Goal: Contribute content: Add original content to the website for others to see

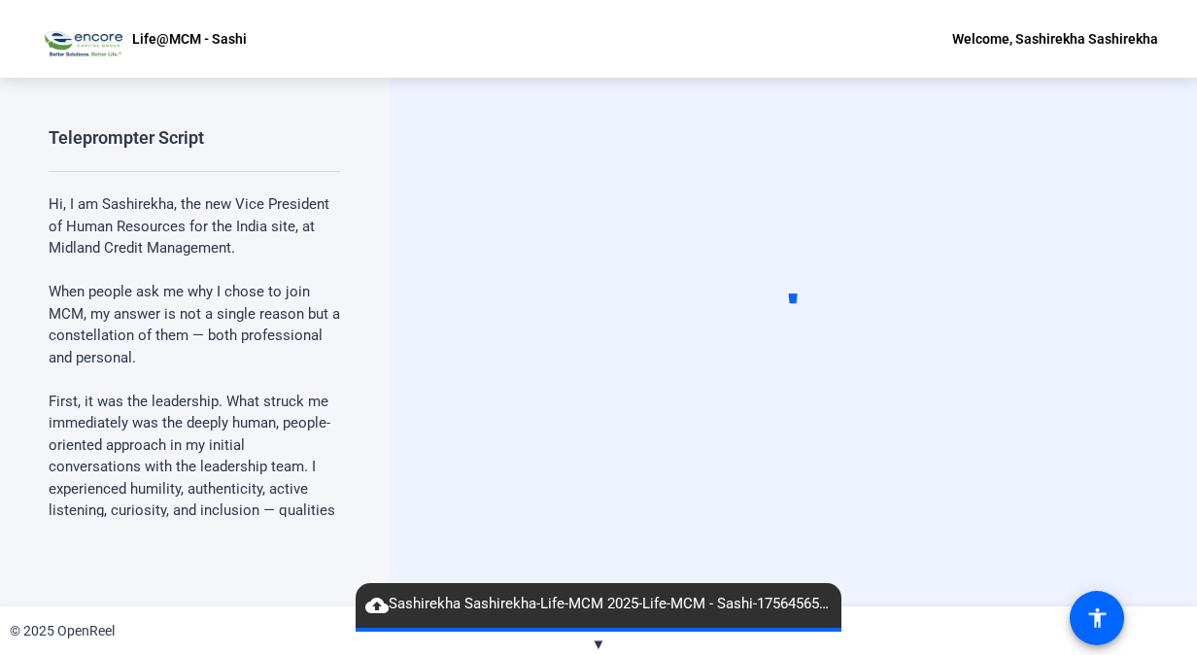
scroll to position [3373, 0]
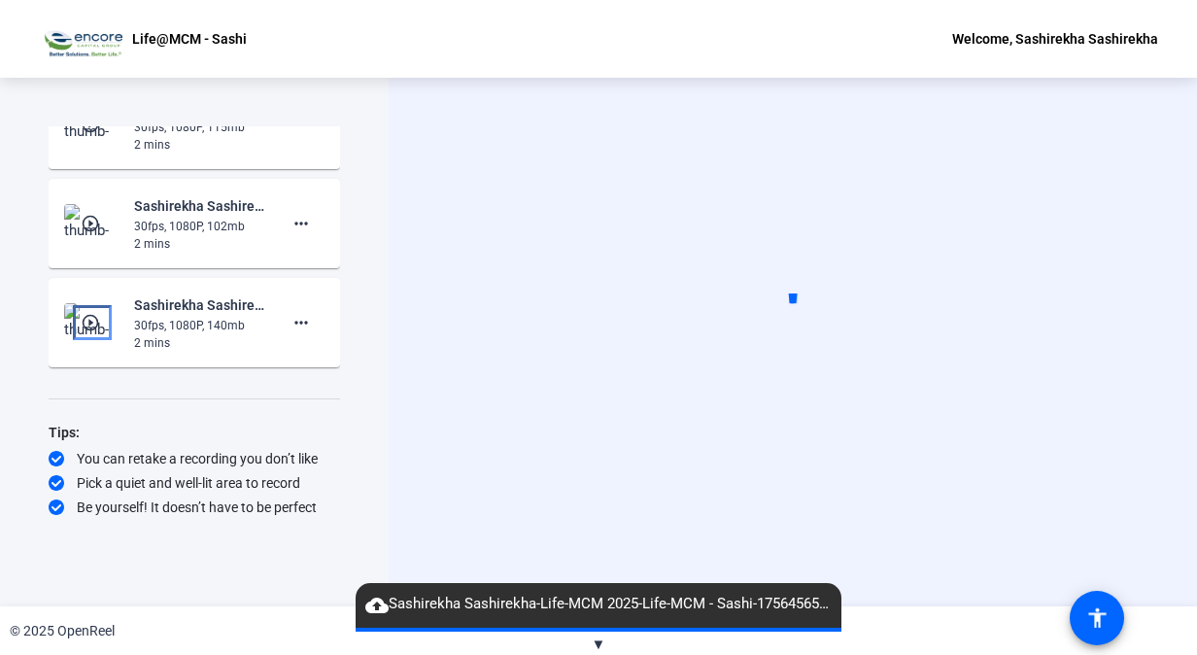
click at [89, 322] on mat-icon "play_circle_outline" at bounding box center [92, 322] width 23 height 19
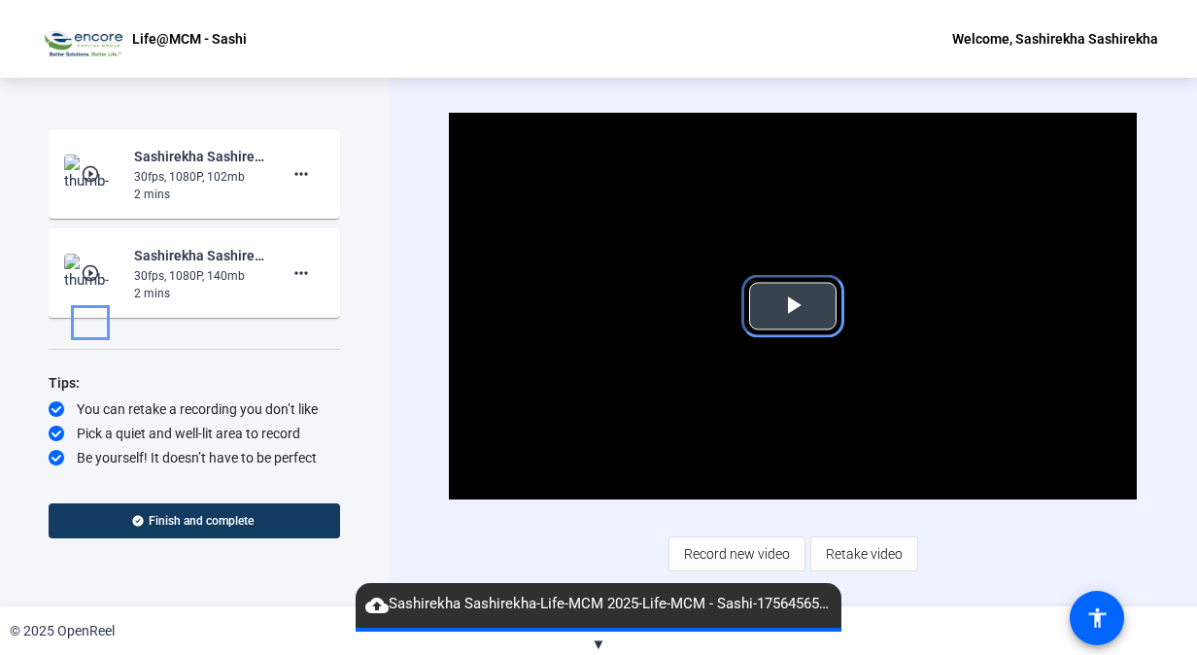
click at [793, 306] on span "Video Player" at bounding box center [793, 306] width 0 height 0
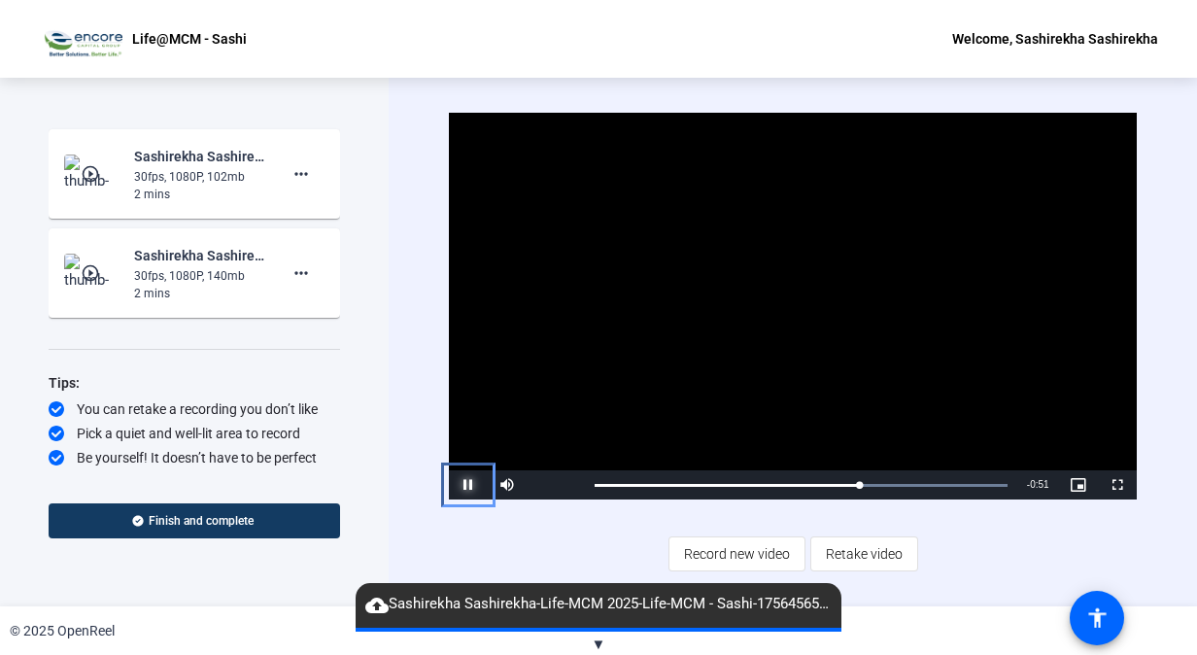
click at [470, 485] on span "Video Player" at bounding box center [468, 485] width 39 height 0
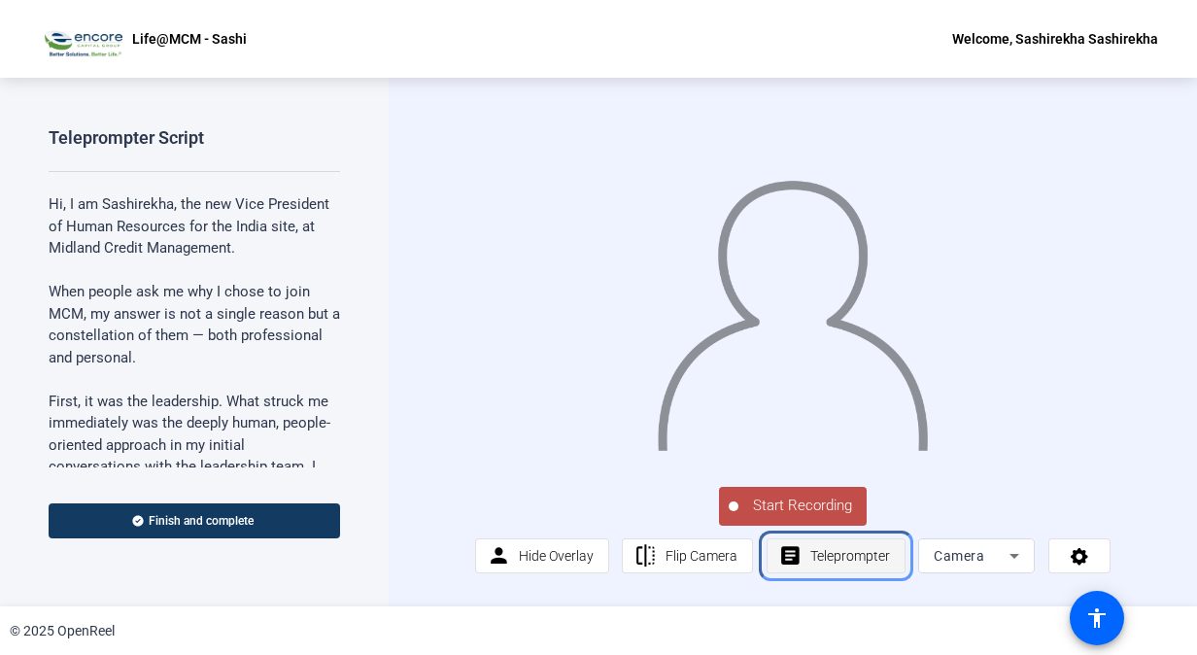
click at [863, 563] on span "Teleprompter" at bounding box center [850, 556] width 80 height 16
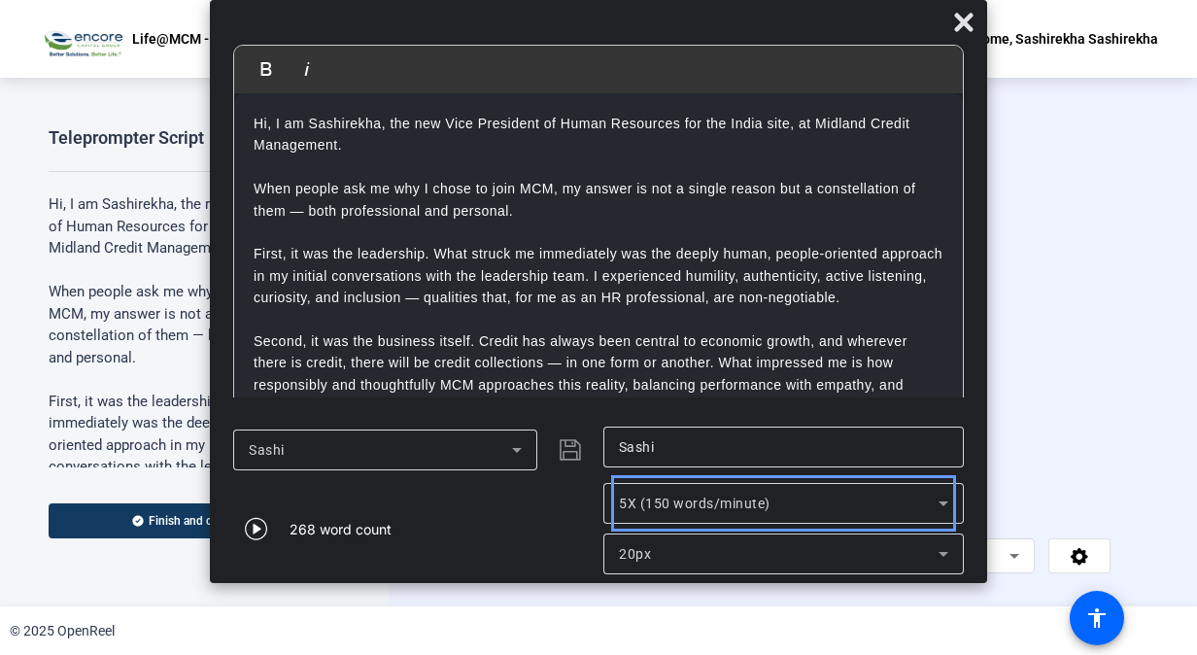
click at [948, 504] on icon at bounding box center [943, 503] width 23 height 23
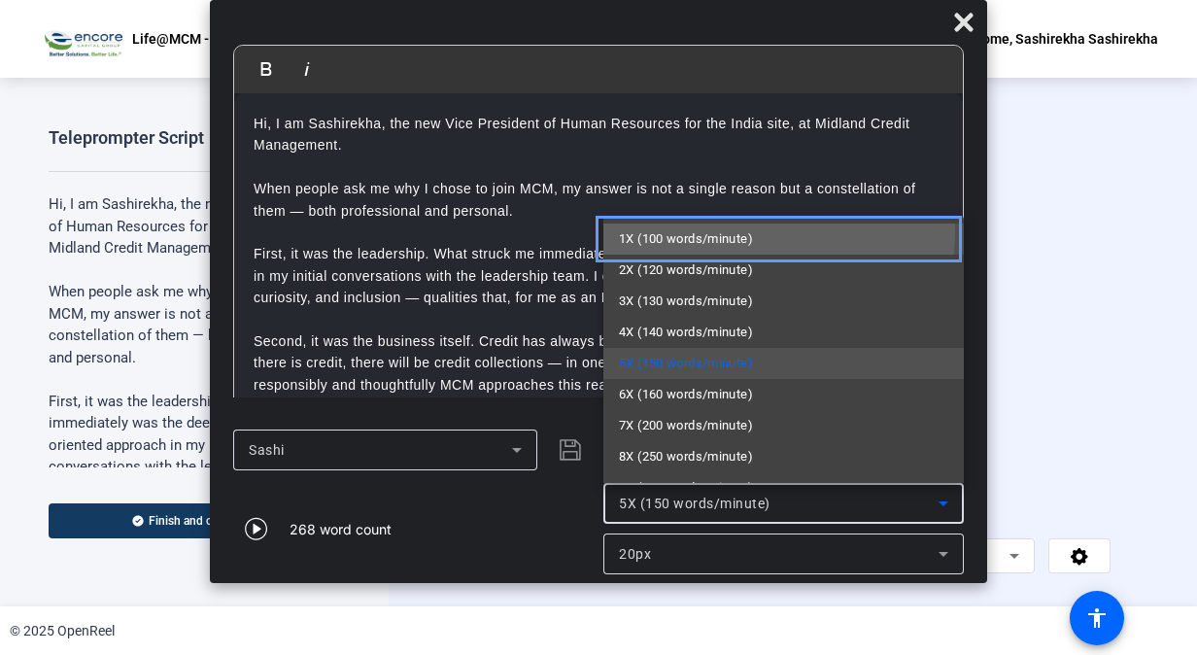
drag, startPoint x: 744, startPoint y: 230, endPoint x: 884, endPoint y: 458, distance: 267.7
click at [744, 229] on span "1X (100 words/minute)" at bounding box center [686, 238] width 134 height 23
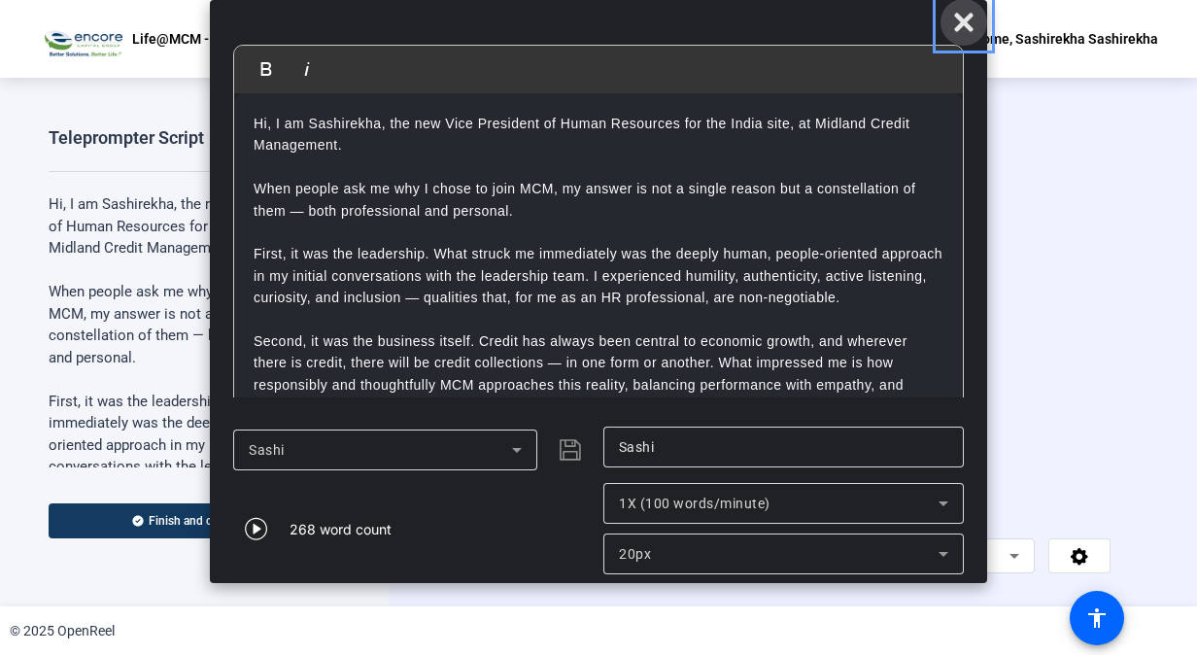
click at [971, 21] on icon "Close" at bounding box center [963, 22] width 23 height 23
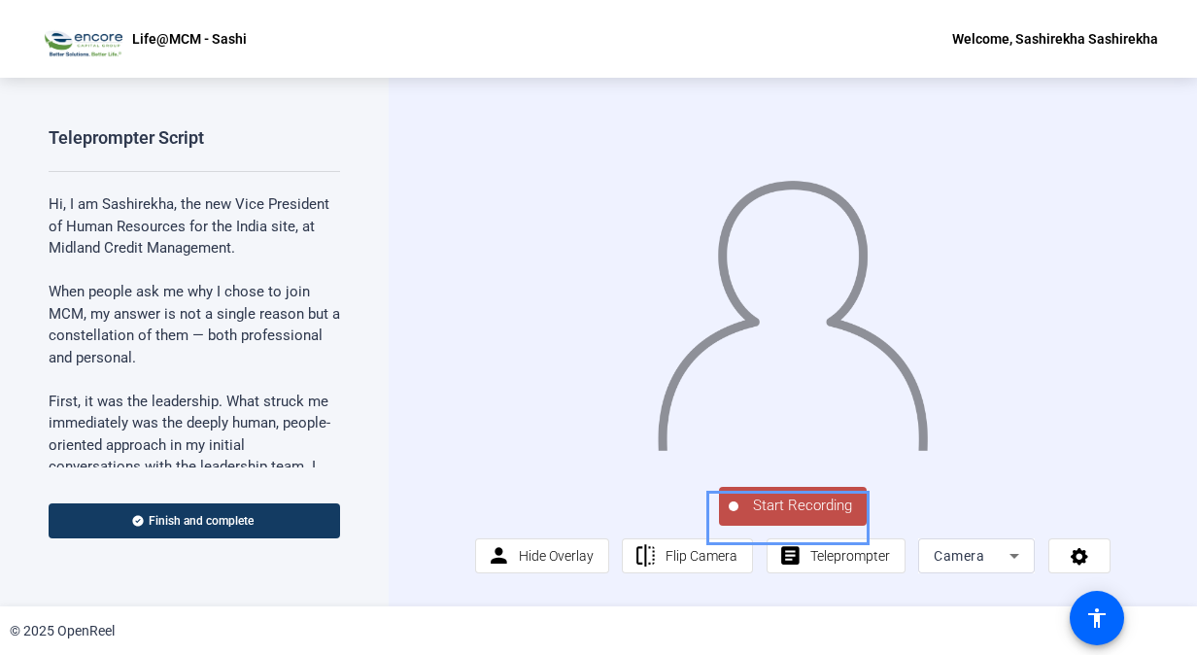
click at [824, 515] on span "Start Recording" at bounding box center [802, 505] width 128 height 22
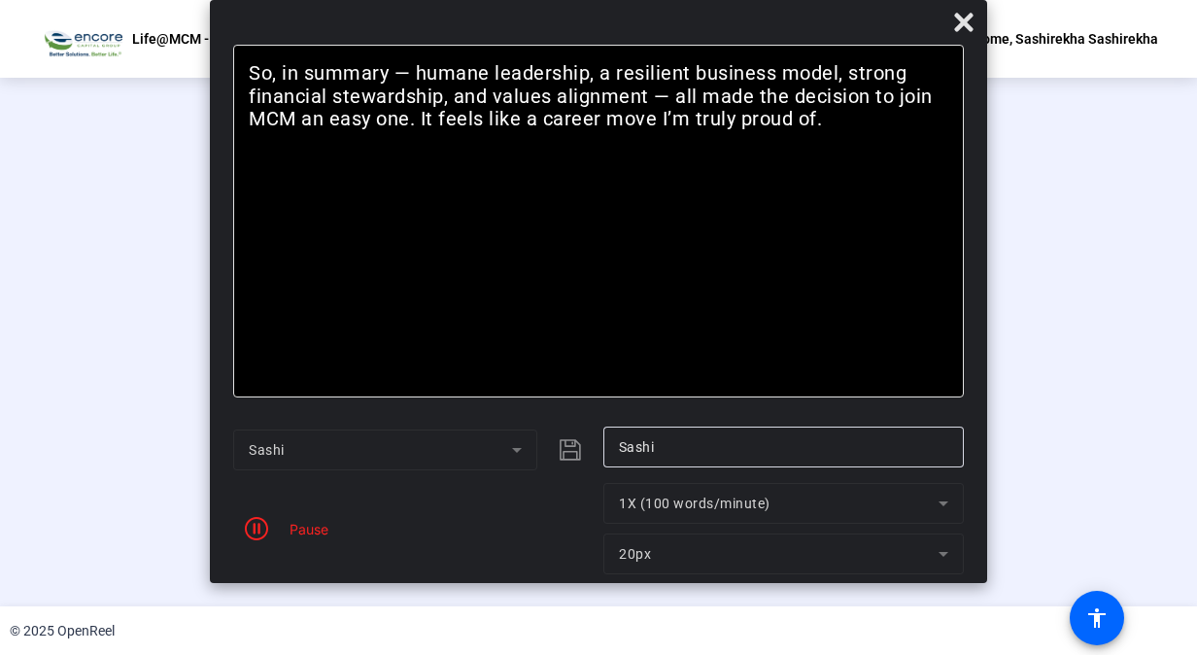
click at [317, 519] on div "Pause" at bounding box center [304, 529] width 49 height 20
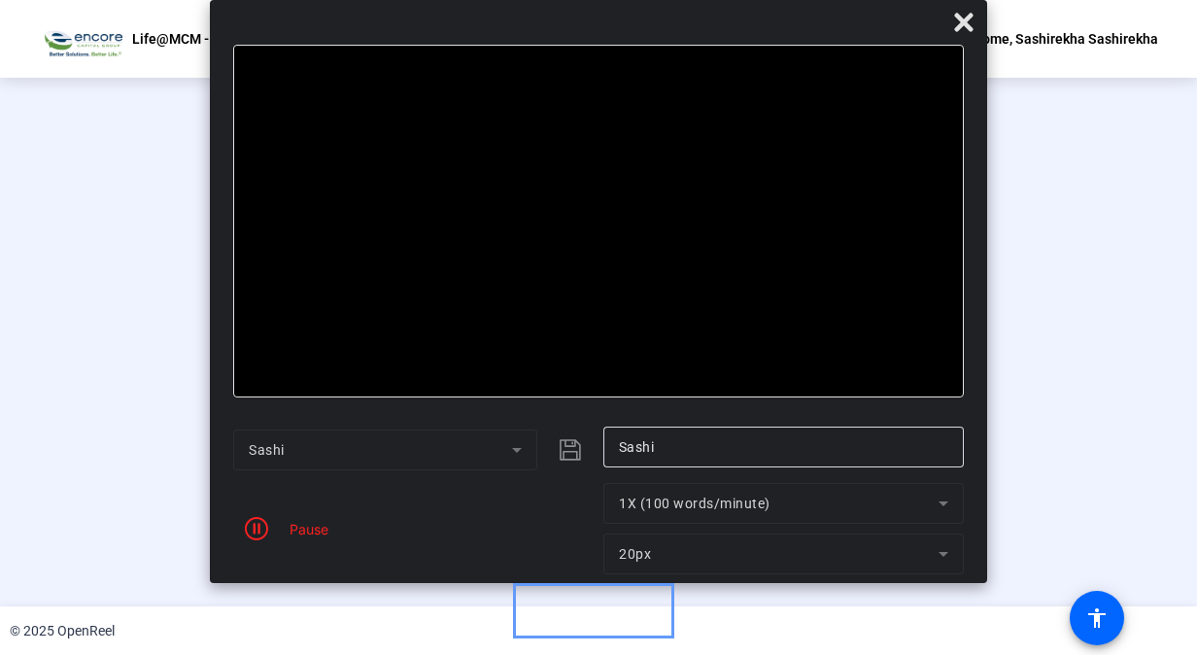
click at [608, 508] on div "Stop Recording" at bounding box center [607, 497] width 97 height 22
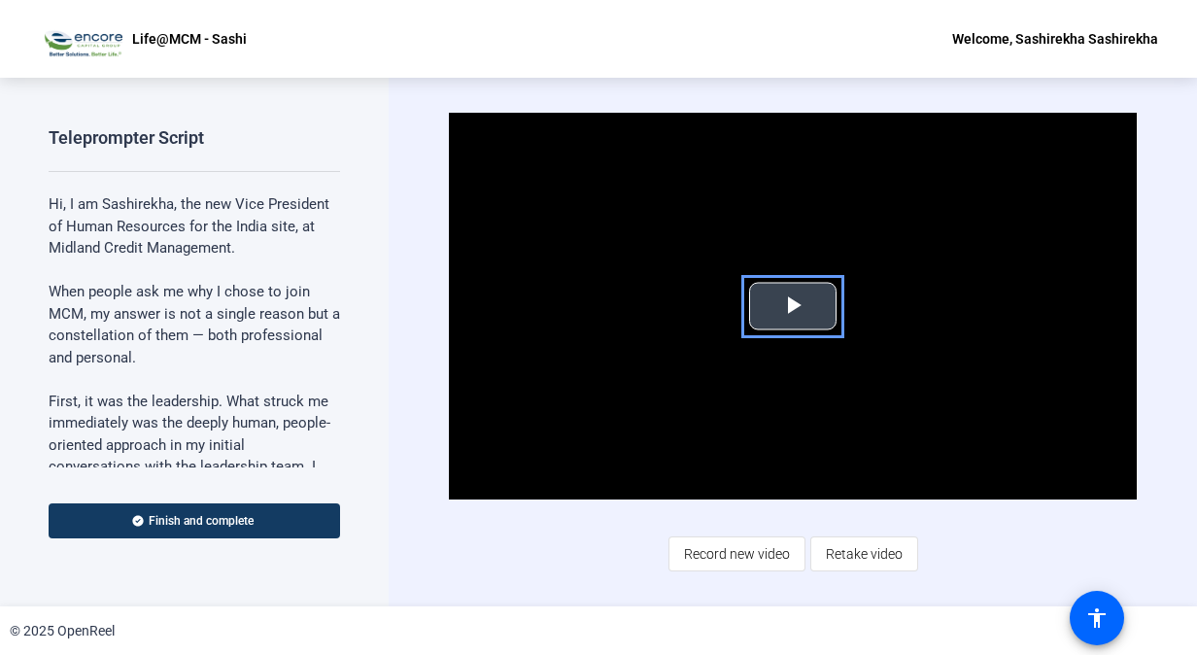
click at [793, 306] on span "Video Player" at bounding box center [793, 306] width 0 height 0
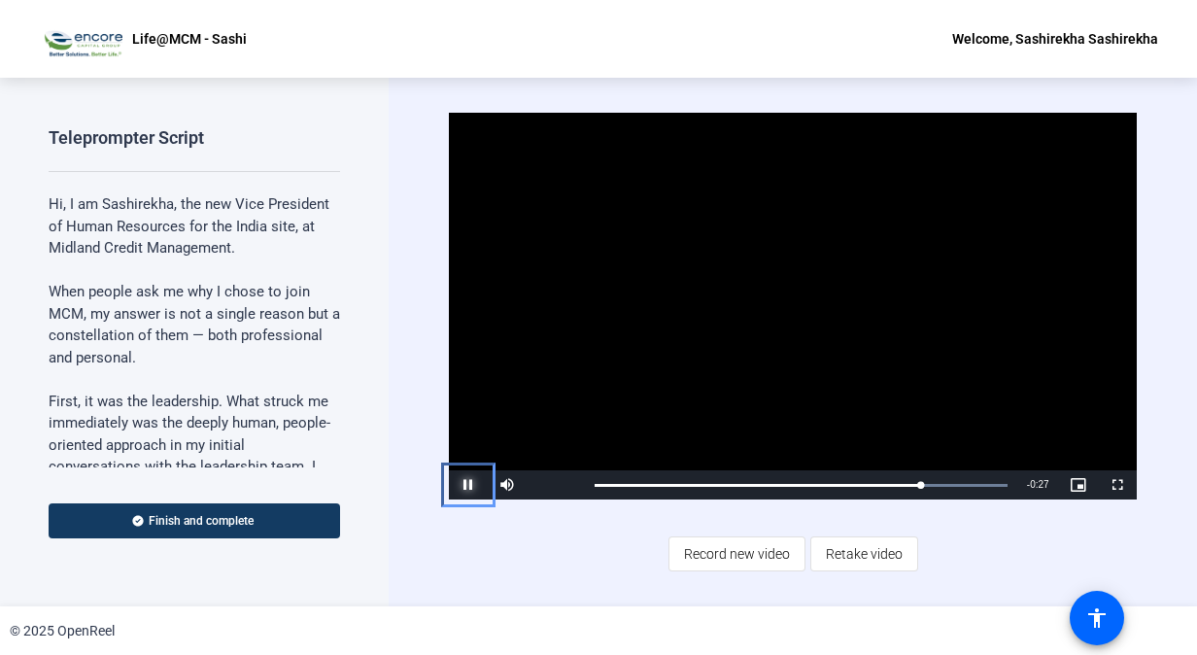
click at [459, 485] on span "Video Player" at bounding box center [468, 485] width 39 height 0
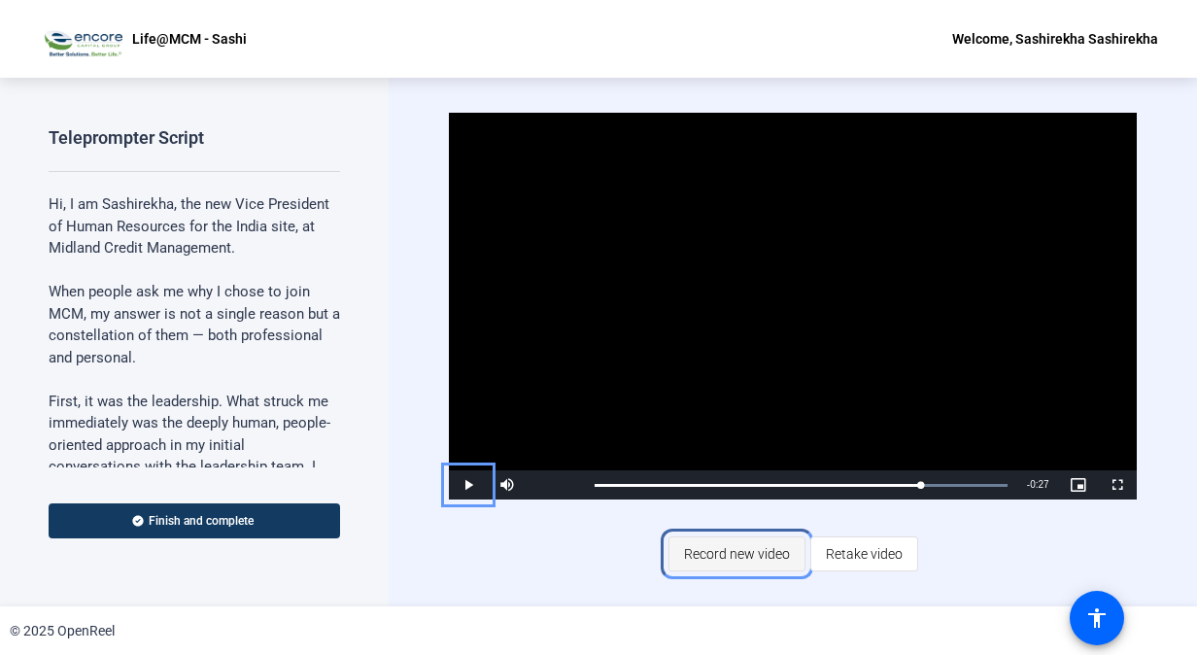
click at [727, 546] on span "Record new video" at bounding box center [737, 553] width 106 height 37
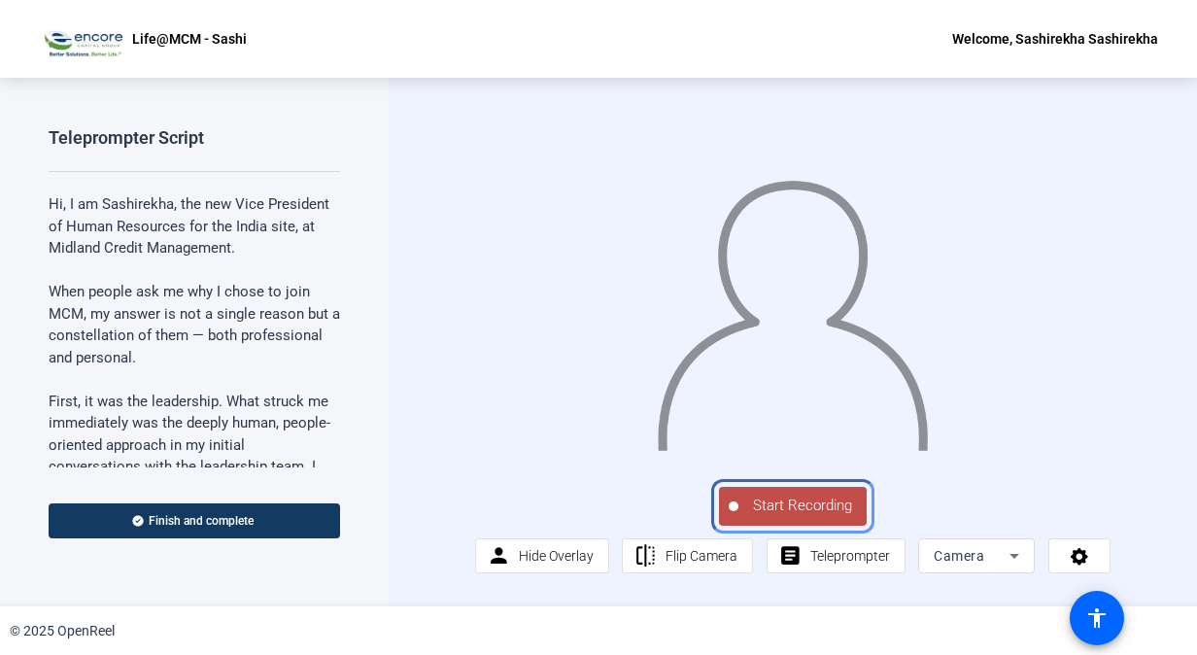
click at [787, 517] on span "Start Recording" at bounding box center [802, 505] width 128 height 22
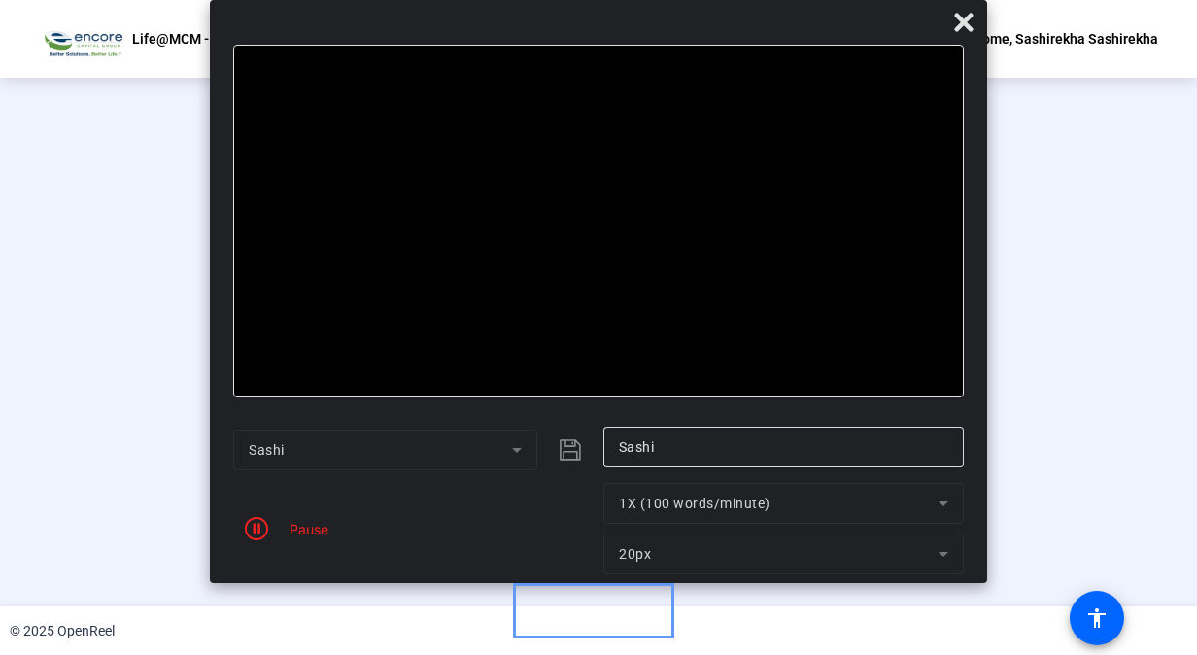
click at [574, 508] on div "Stop Recording" at bounding box center [607, 497] width 97 height 22
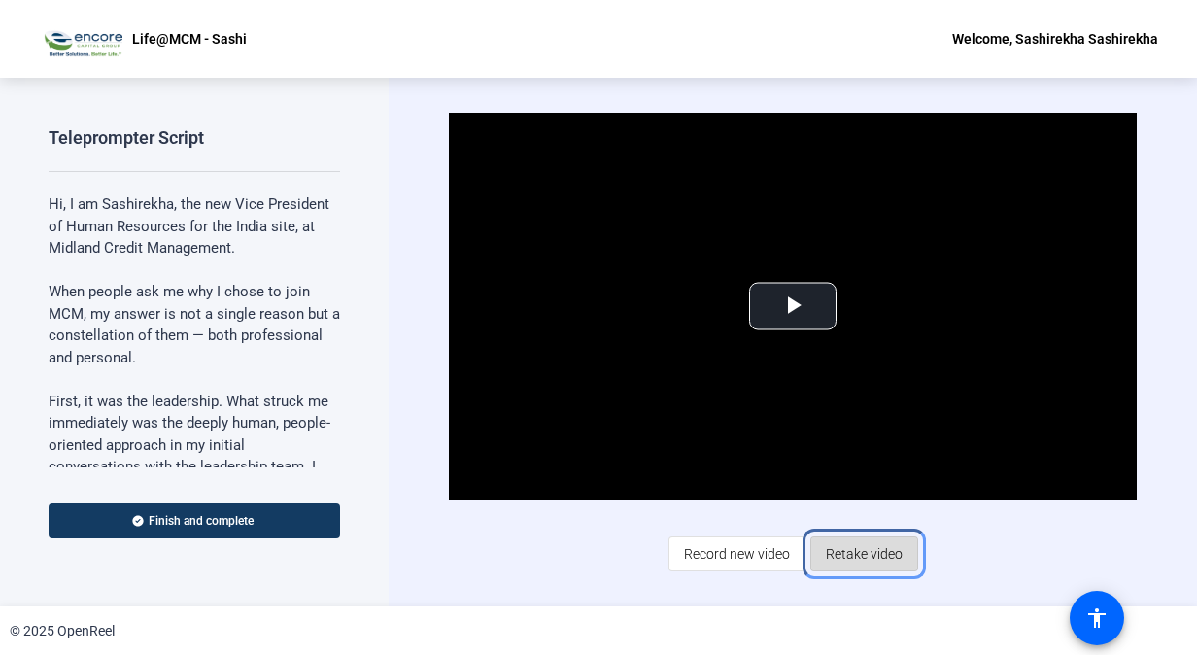
click at [861, 557] on span "Retake video" at bounding box center [864, 553] width 77 height 37
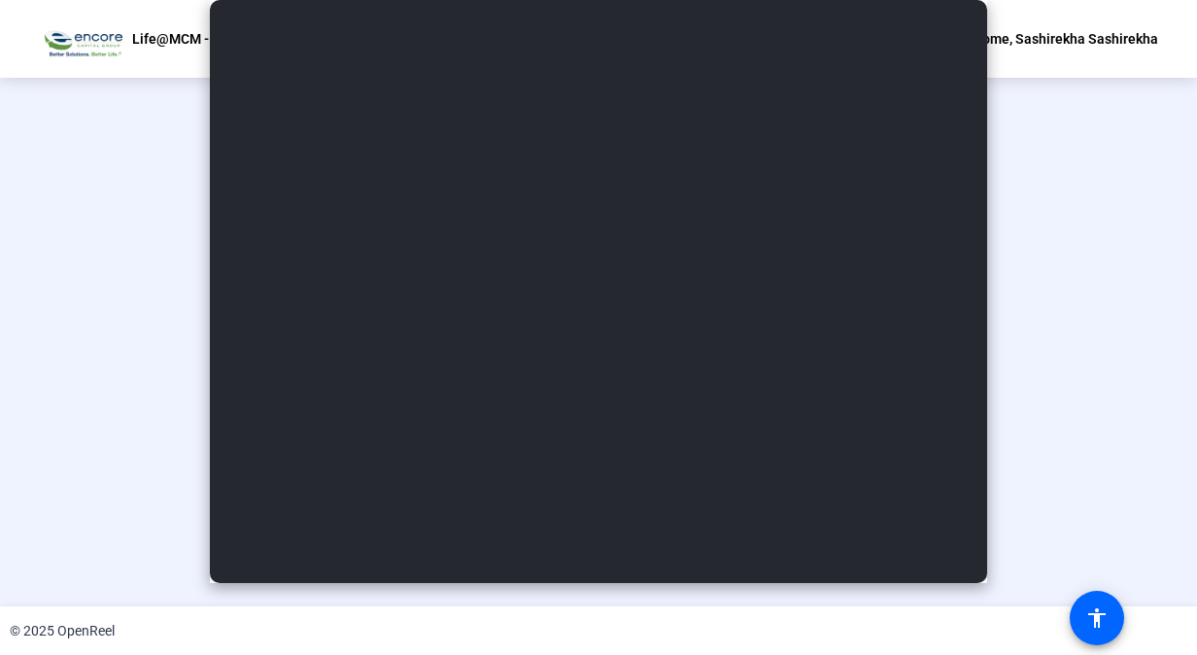
type input "Sashi"
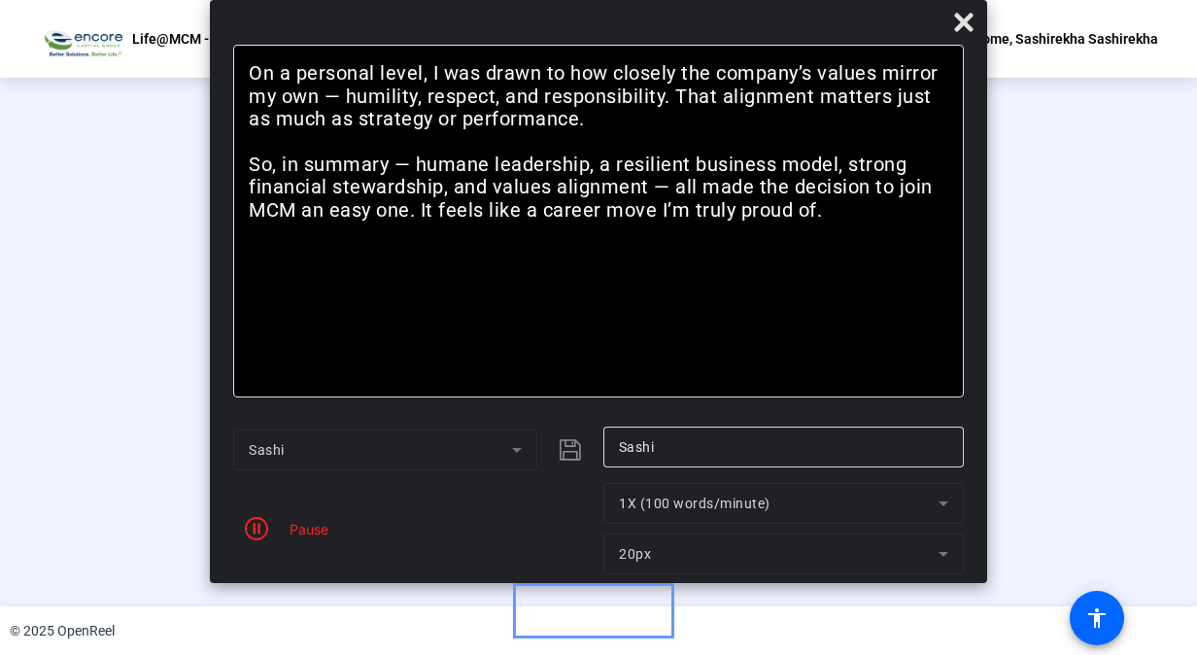
click at [633, 508] on div "Stop Recording" at bounding box center [607, 497] width 97 height 22
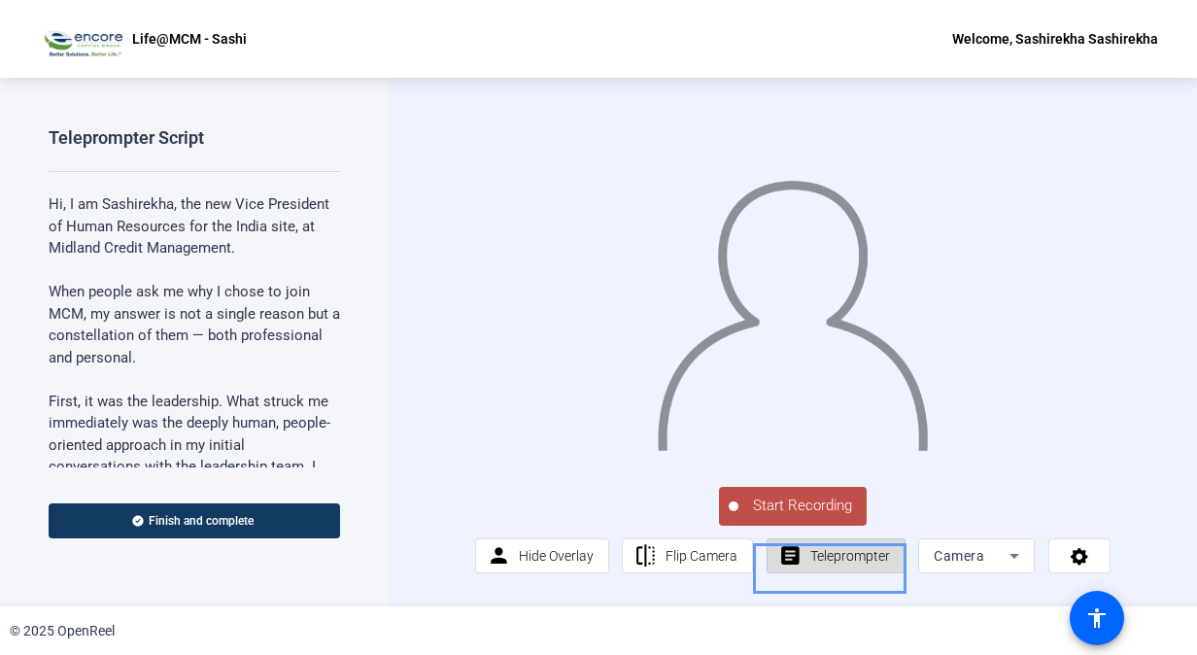
click at [847, 563] on span "Teleprompter" at bounding box center [850, 556] width 80 height 16
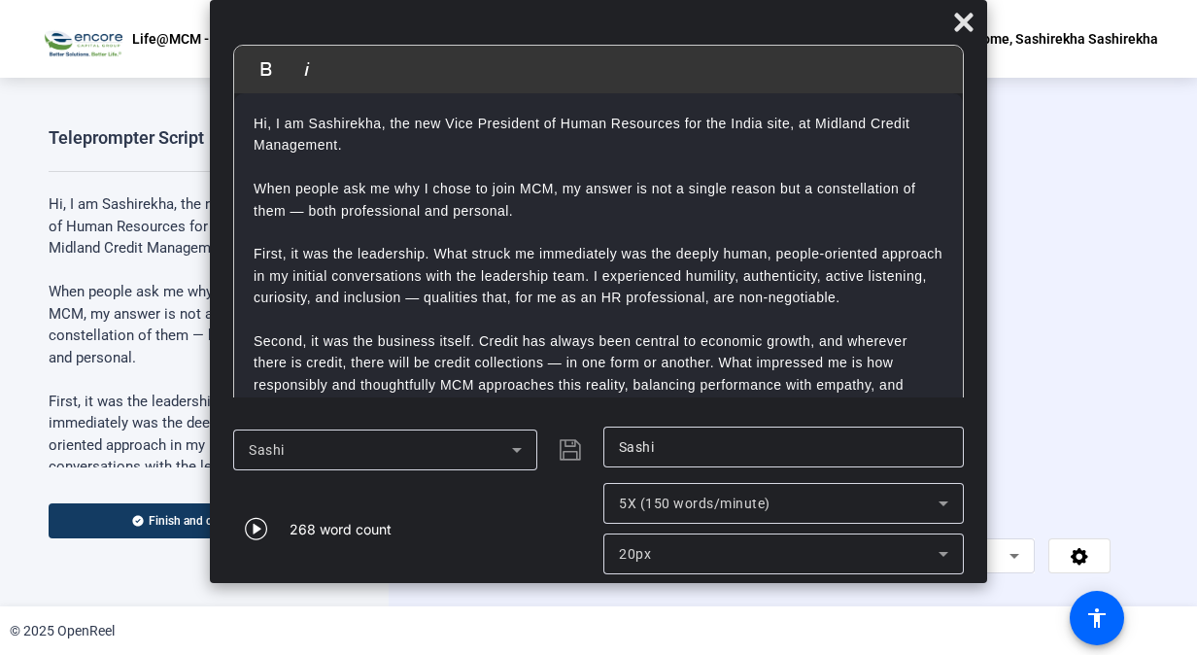
click at [945, 499] on icon at bounding box center [943, 503] width 23 height 23
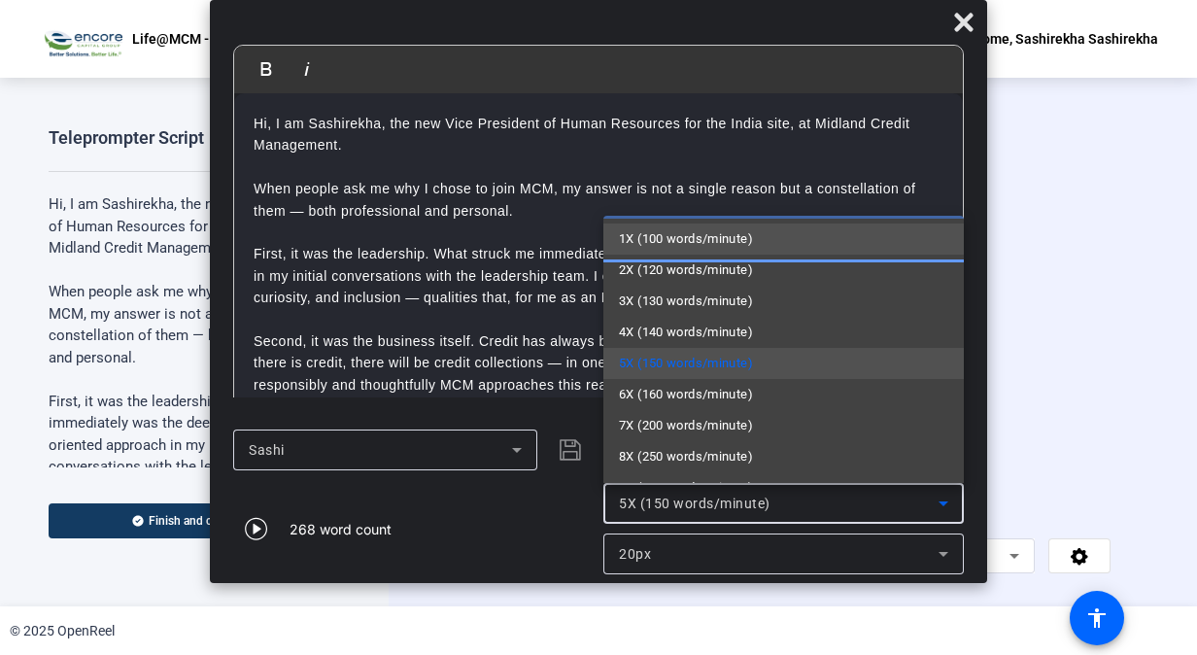
click at [736, 246] on span "1X (100 words/minute)" at bounding box center [686, 238] width 134 height 23
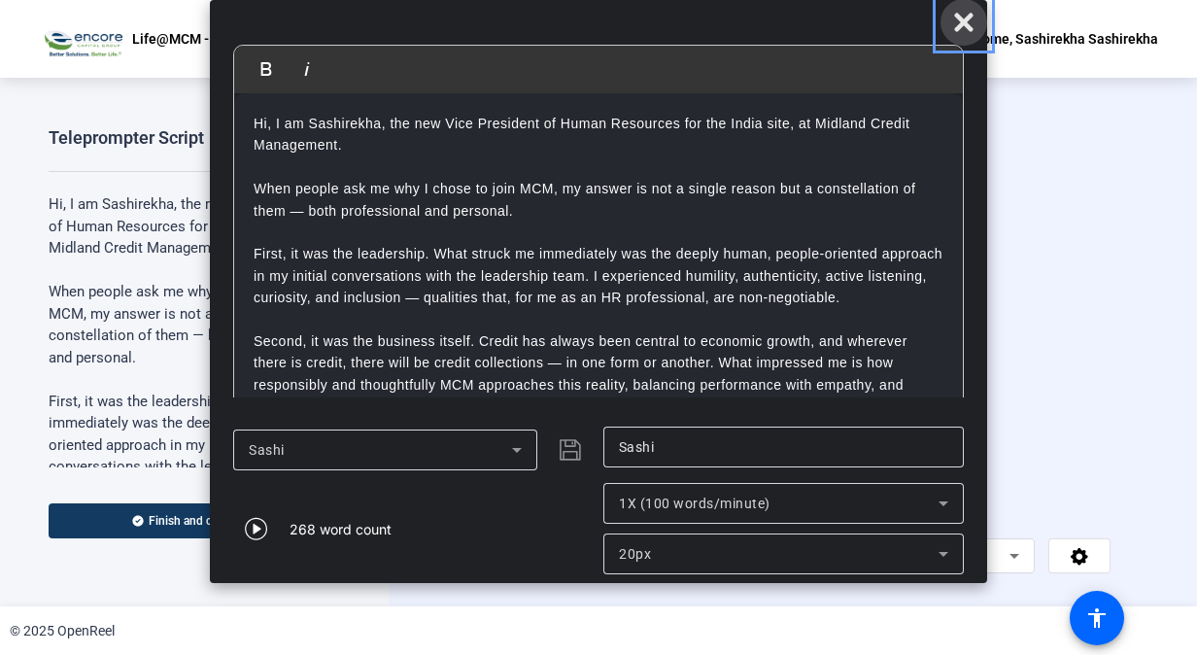
click at [968, 21] on icon "Close" at bounding box center [963, 22] width 23 height 23
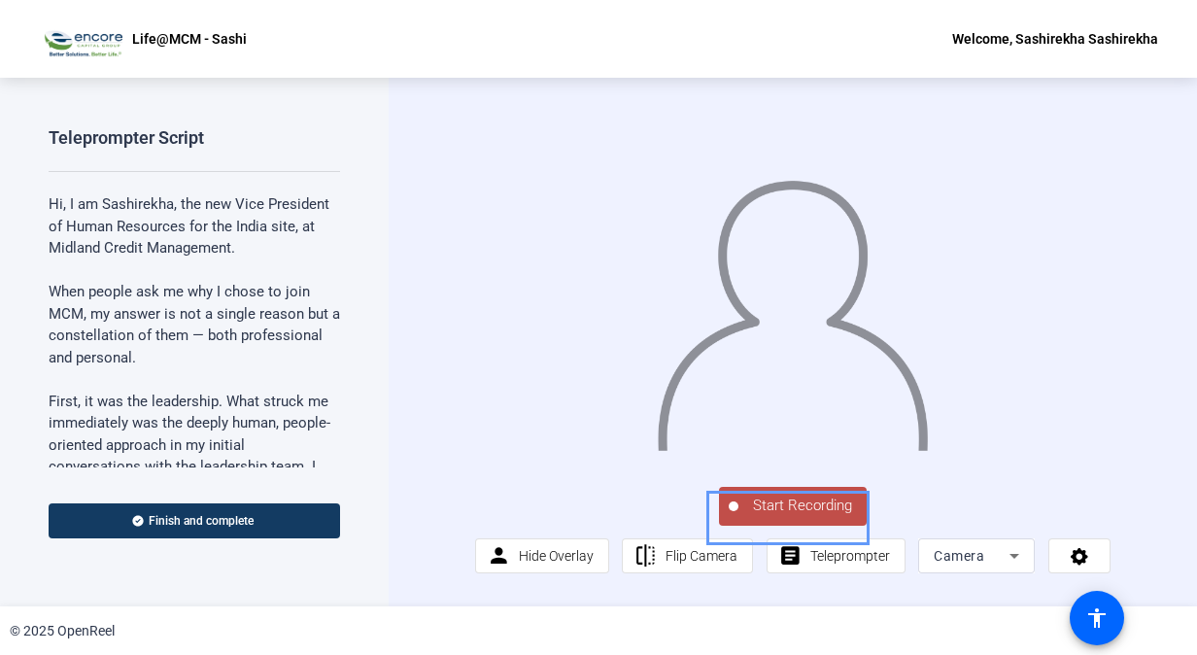
click at [789, 517] on span "Start Recording" at bounding box center [802, 505] width 128 height 22
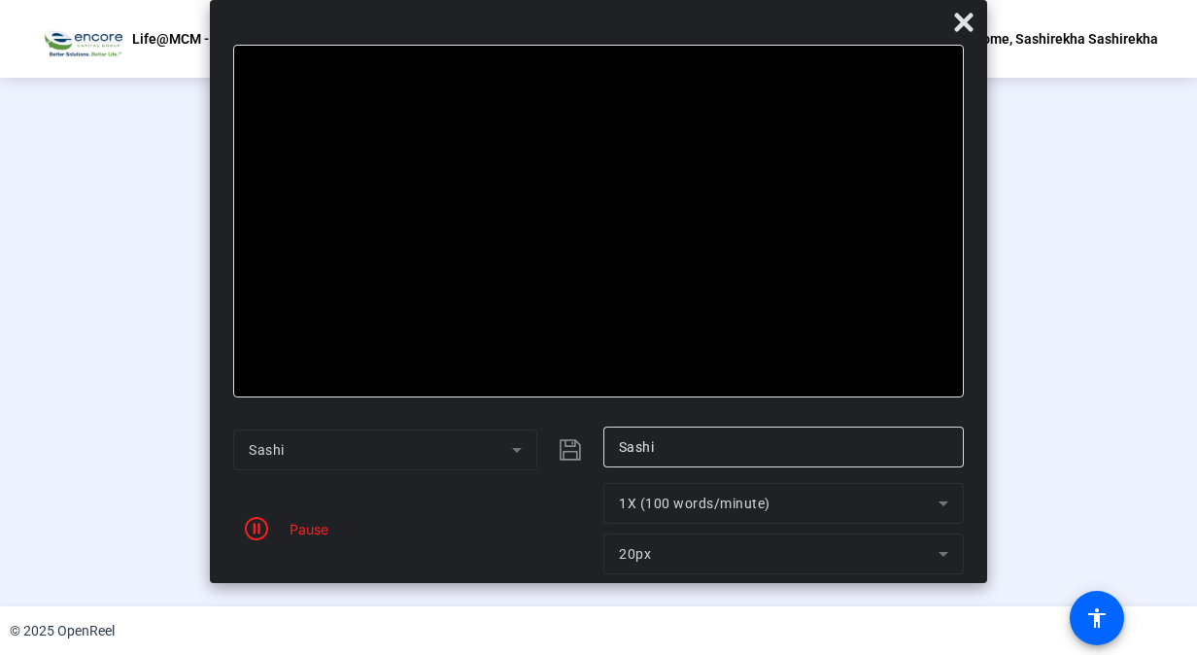
click at [602, 508] on div "Stop Recording" at bounding box center [607, 497] width 97 height 22
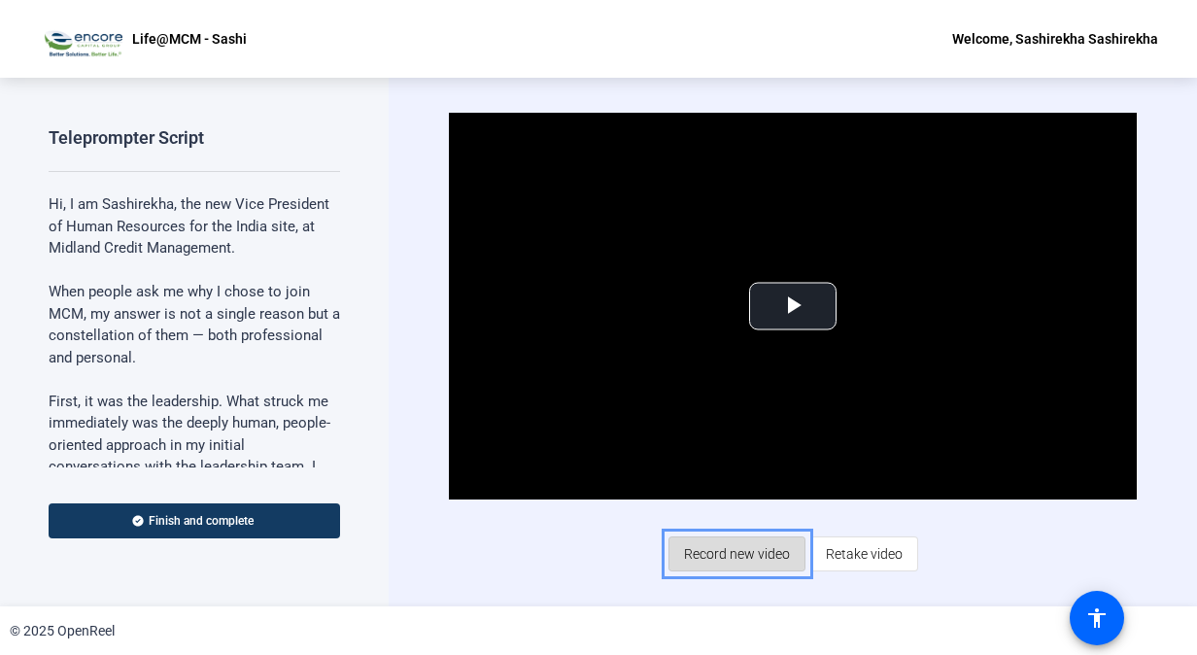
click at [738, 550] on span "Record new video" at bounding box center [737, 553] width 106 height 37
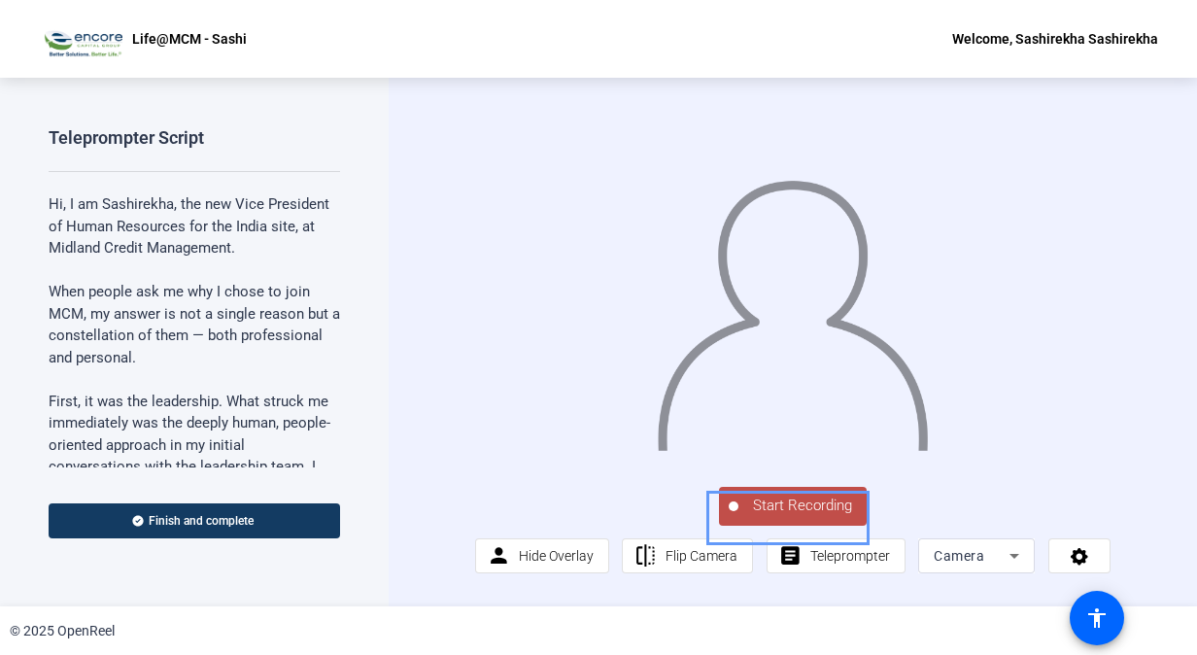
click at [826, 514] on span "Start Recording" at bounding box center [802, 505] width 128 height 22
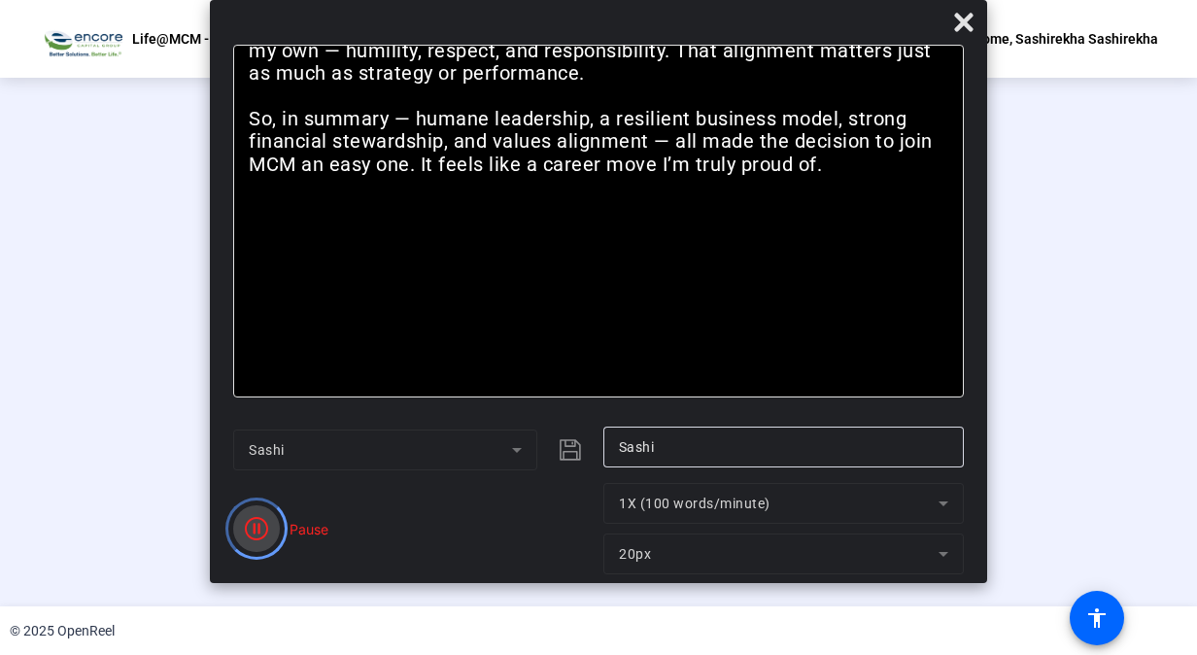
click at [252, 530] on icon "Color" at bounding box center [256, 528] width 23 height 23
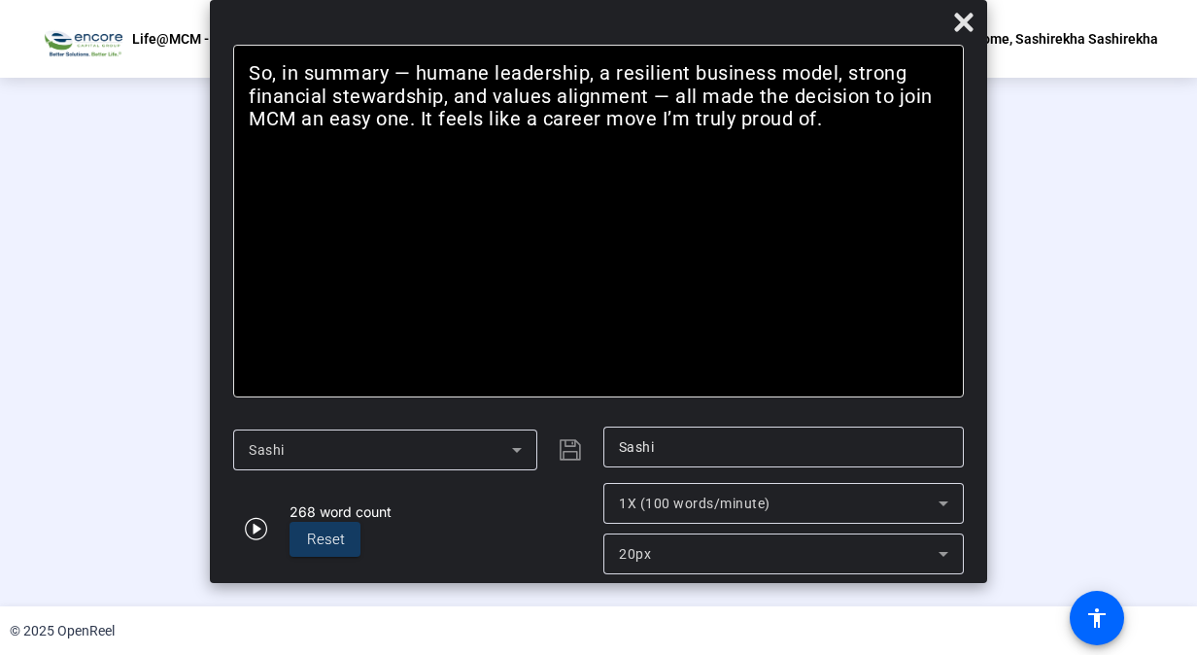
click at [631, 508] on div "Stop Recording" at bounding box center [607, 497] width 97 height 22
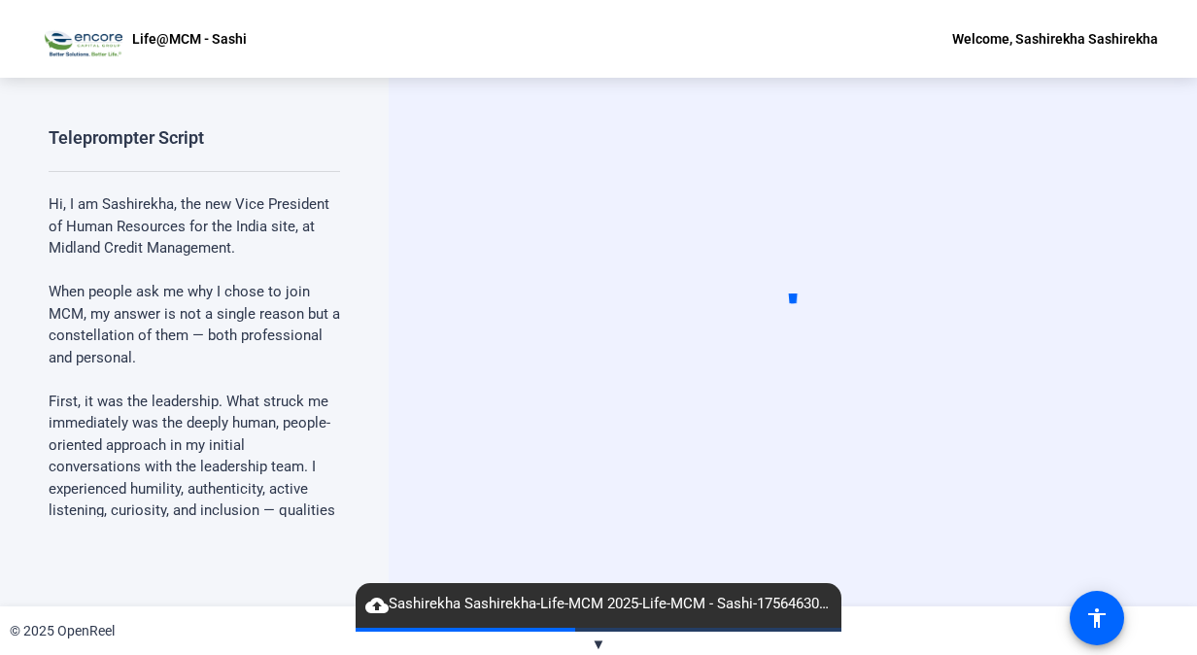
drag, startPoint x: 801, startPoint y: 99, endPoint x: 695, endPoint y: 12, distance: 138.1
click at [695, 12] on div "OpenReel | Teleprompter Script Life@MCM - Sashi Welcome, Sashirekha Sashirekha …" at bounding box center [598, 327] width 1197 height 655
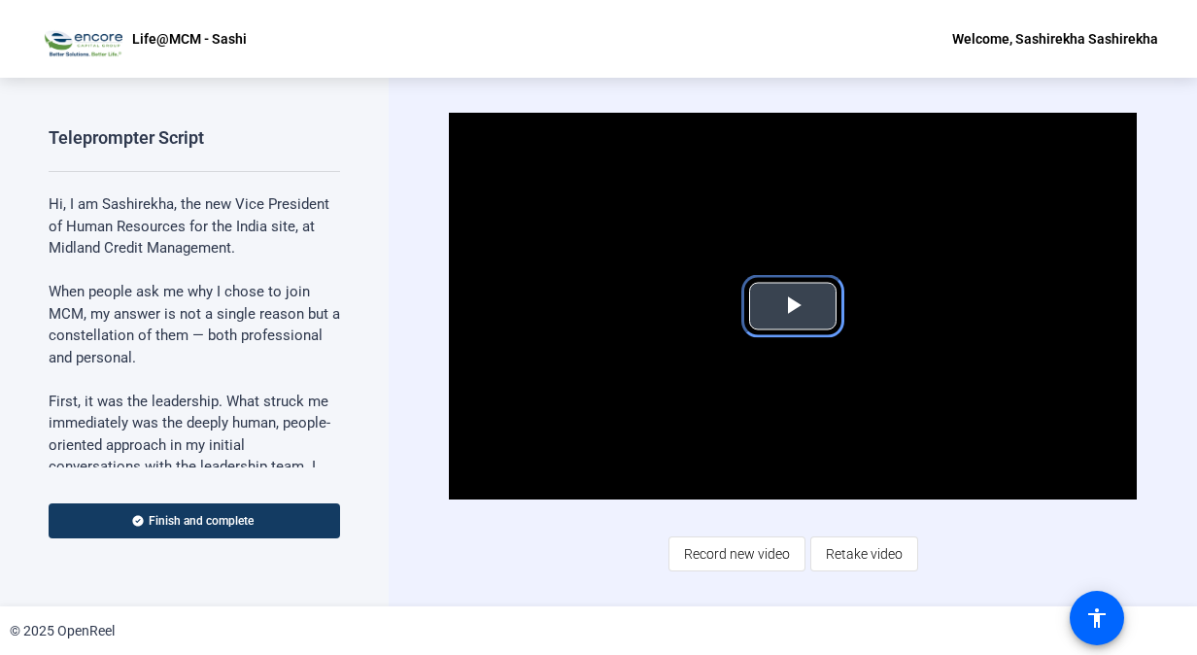
click at [793, 306] on span "Video Player" at bounding box center [793, 306] width 0 height 0
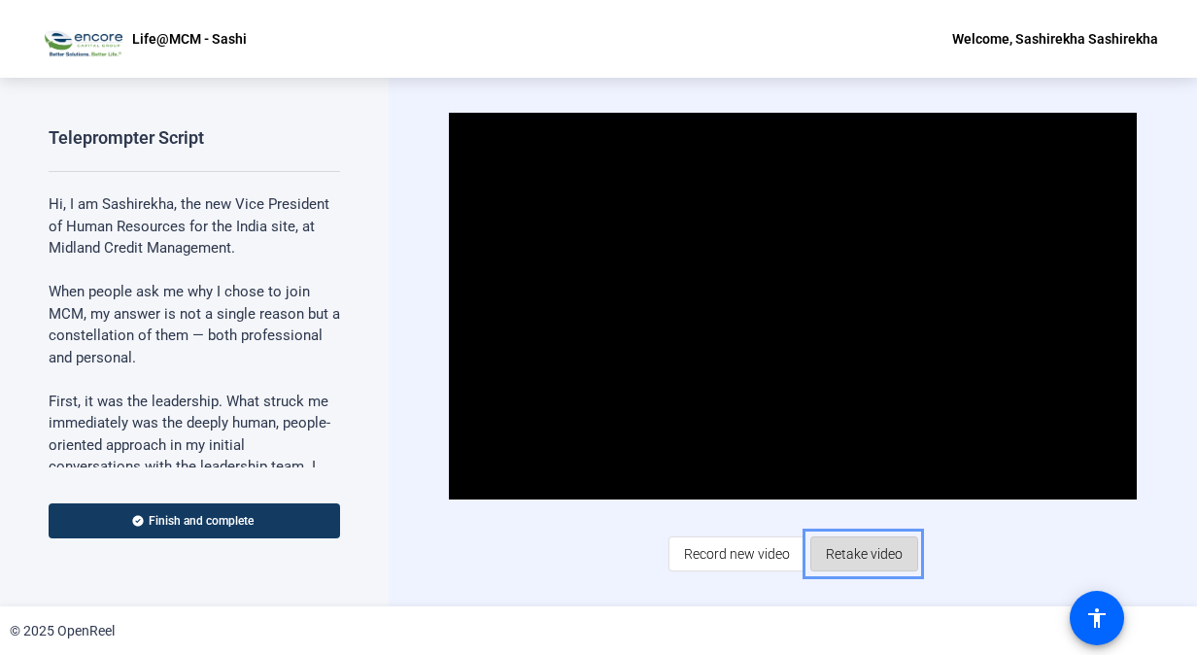
click at [837, 558] on span "Retake video" at bounding box center [864, 553] width 77 height 37
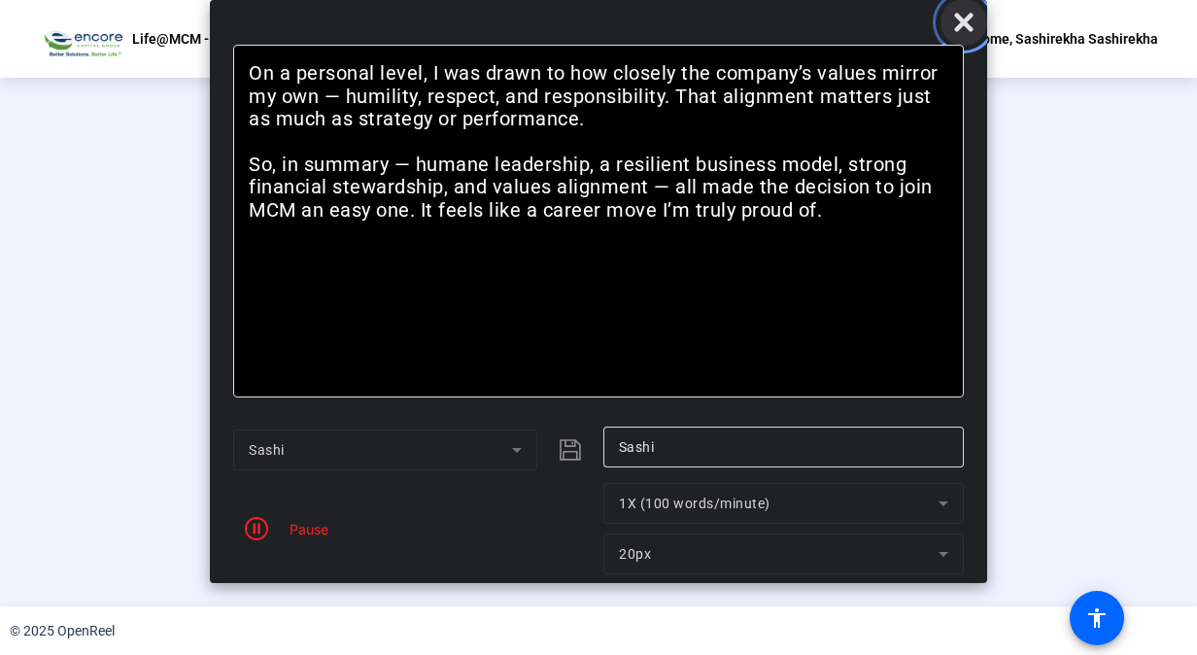
drag, startPoint x: 960, startPoint y: 23, endPoint x: 945, endPoint y: 33, distance: 17.5
click at [954, 26] on icon "Close" at bounding box center [963, 22] width 23 height 23
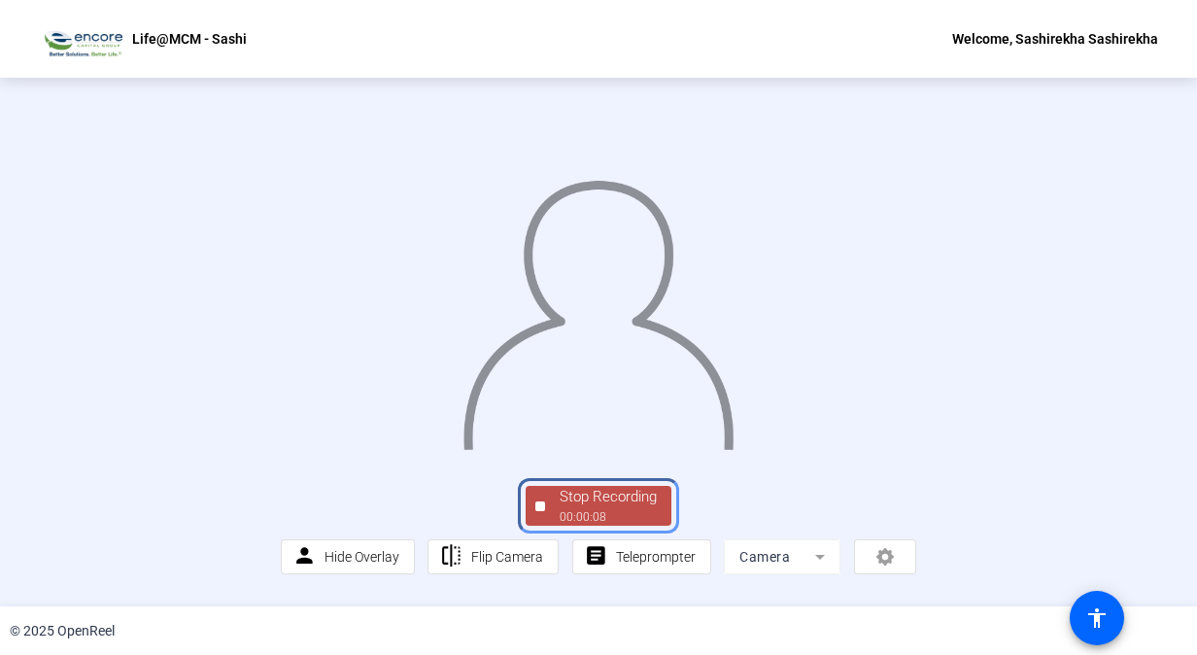
click at [597, 508] on div "Stop Recording" at bounding box center [607, 497] width 97 height 22
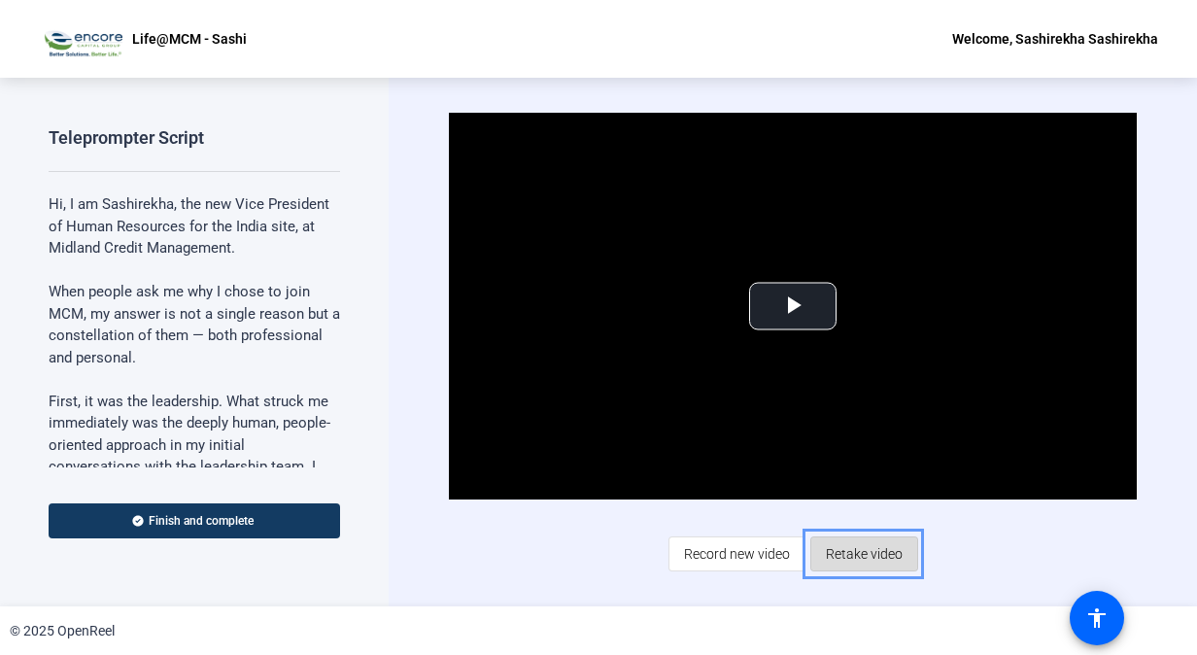
click at [885, 554] on span "Retake video" at bounding box center [864, 553] width 77 height 37
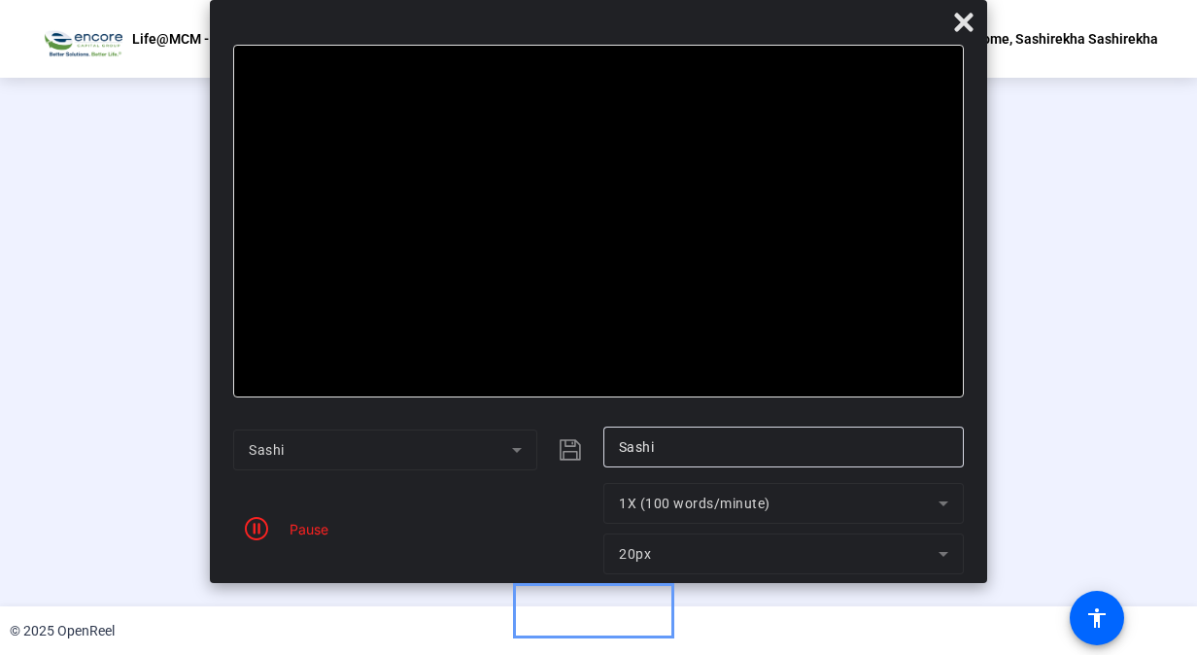
click at [587, 508] on div "Stop Recording" at bounding box center [607, 497] width 97 height 22
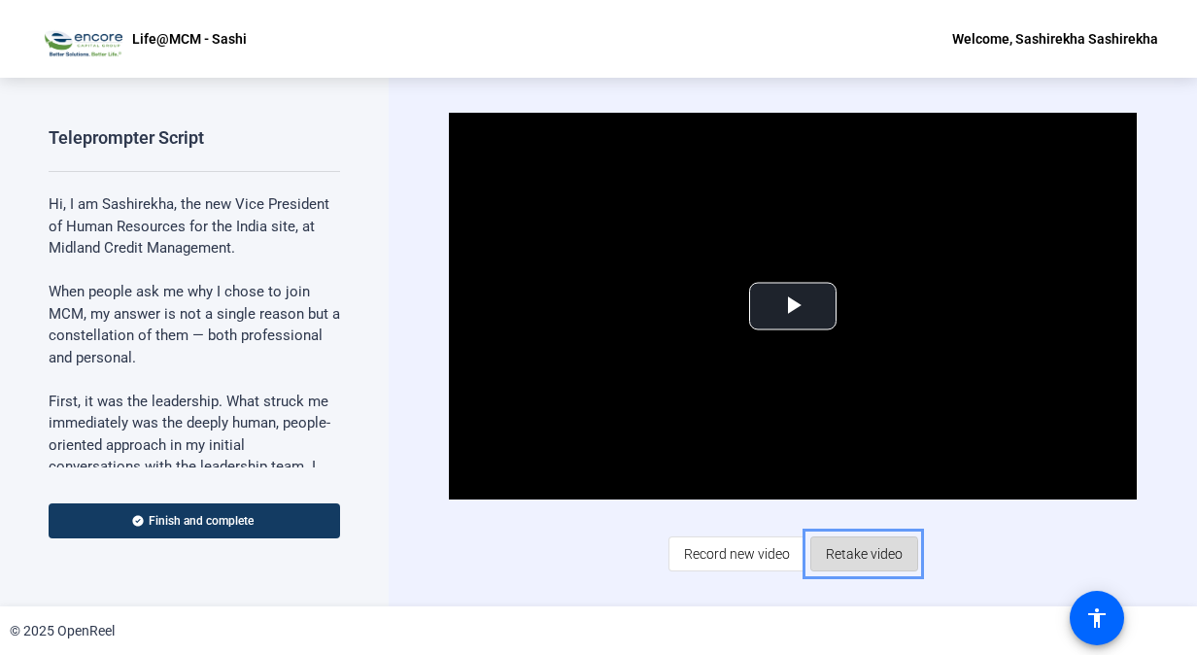
click at [849, 557] on span "Retake video" at bounding box center [864, 553] width 77 height 37
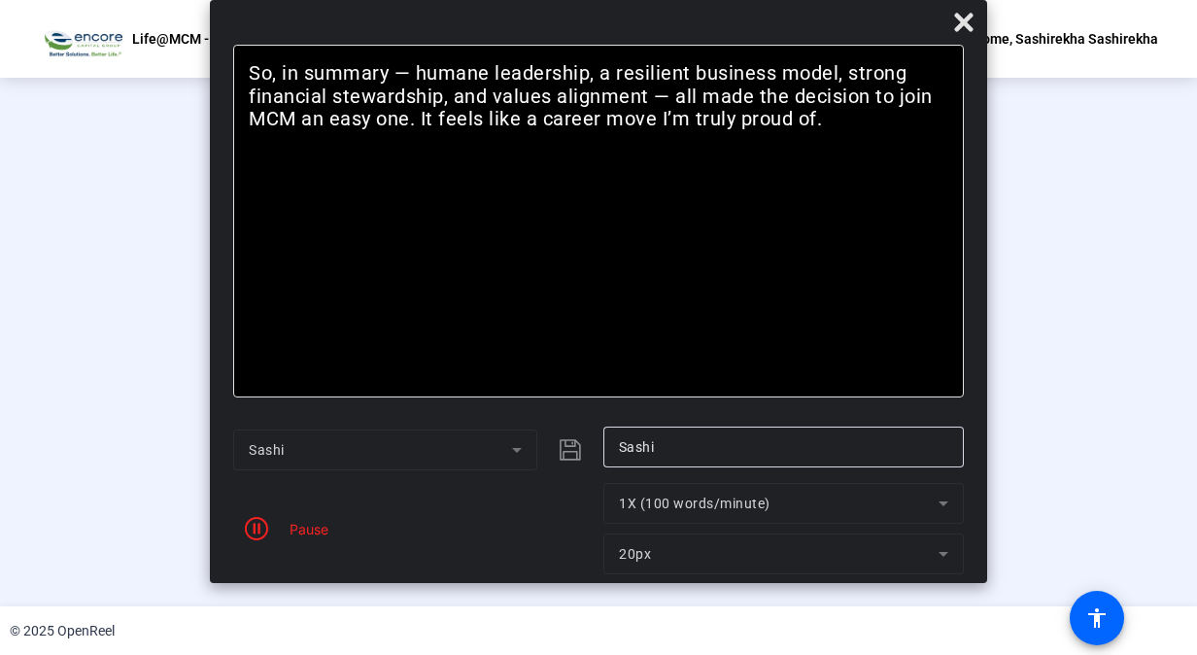
click at [621, 508] on div "Stop Recording" at bounding box center [607, 497] width 97 height 22
